Goal: Transaction & Acquisition: Purchase product/service

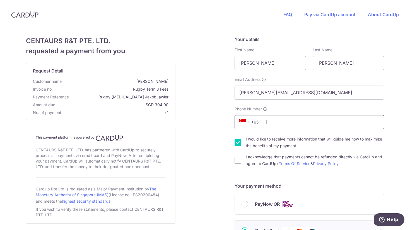
click at [294, 123] on input "Phone Number" at bounding box center [308, 122] width 149 height 14
type input "90992989"
select select "65"
type input "269525"
type input "[STREET_ADDRESS]"
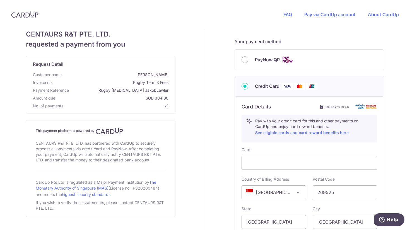
scroll to position [142, 0]
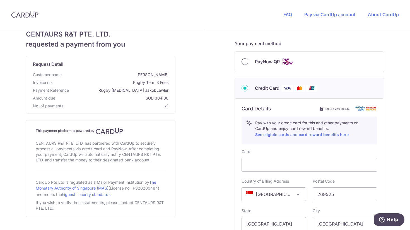
click at [241, 62] on input "PayNow QR" at bounding box center [244, 61] width 7 height 7
radio input "true"
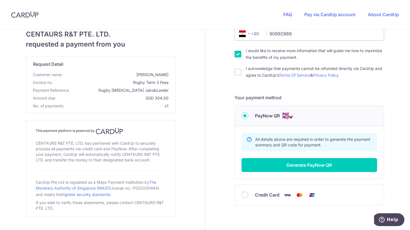
scroll to position [88, 0]
drag, startPoint x: 234, startPoint y: 70, endPoint x: 238, endPoint y: 74, distance: 5.3
click at [234, 70] on input "I acknowledge that payments cannot be refunded directly via CardUp and agree to…" at bounding box center [237, 72] width 7 height 7
checkbox input "true"
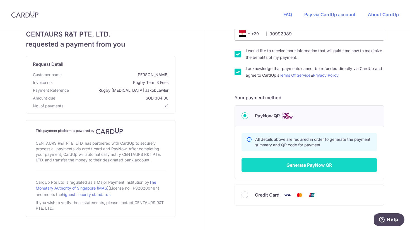
click at [319, 166] on button "Generate PayNow QR" at bounding box center [309, 165] width 136 height 14
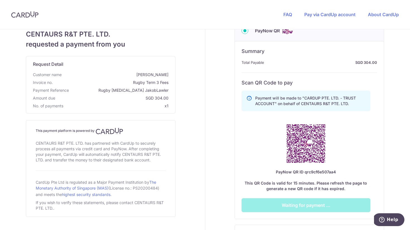
scroll to position [174, 0]
